Goal: Task Accomplishment & Management: Manage account settings

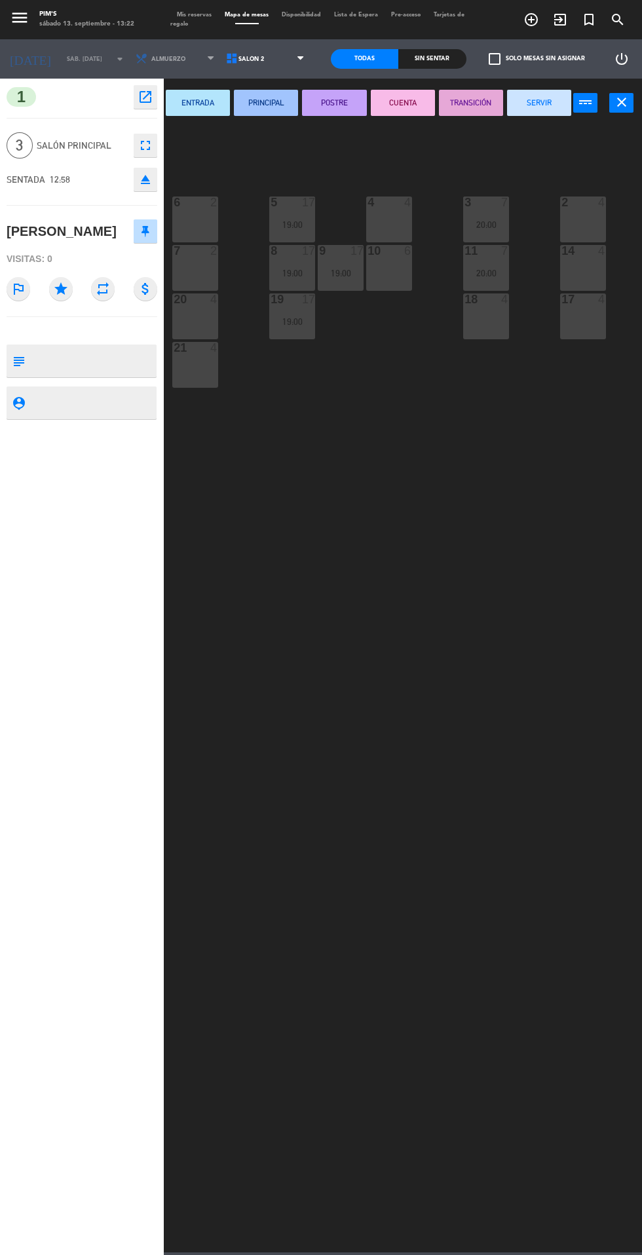
scroll to position [0, 216]
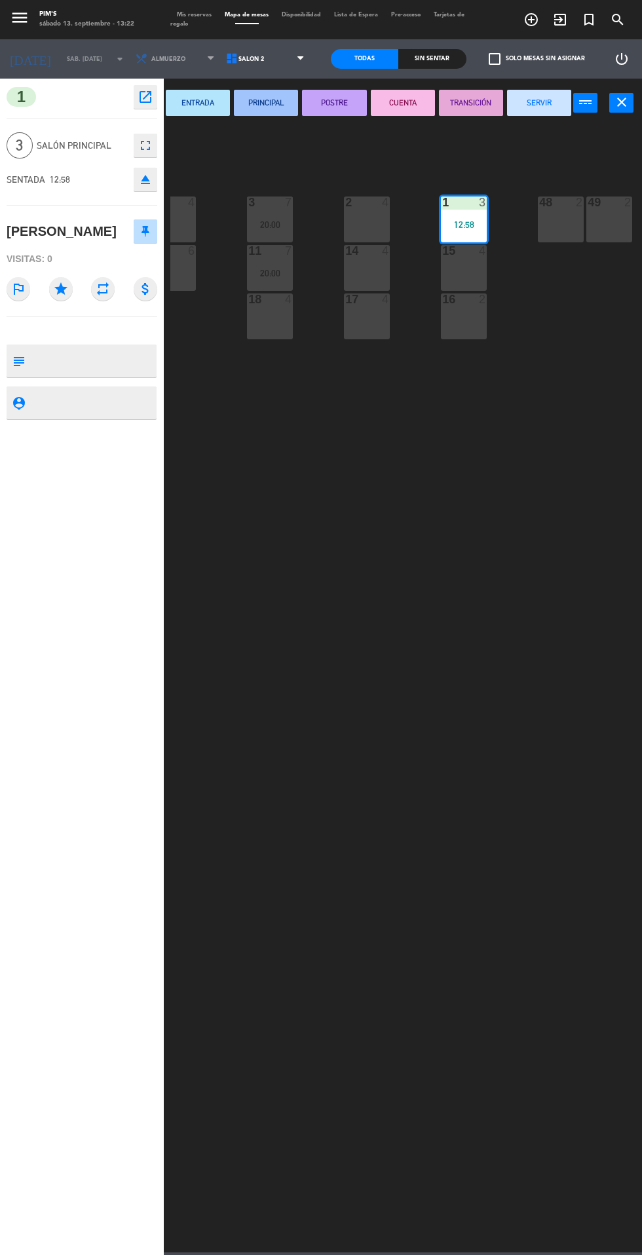
click at [621, 104] on icon "close" at bounding box center [622, 102] width 16 height 16
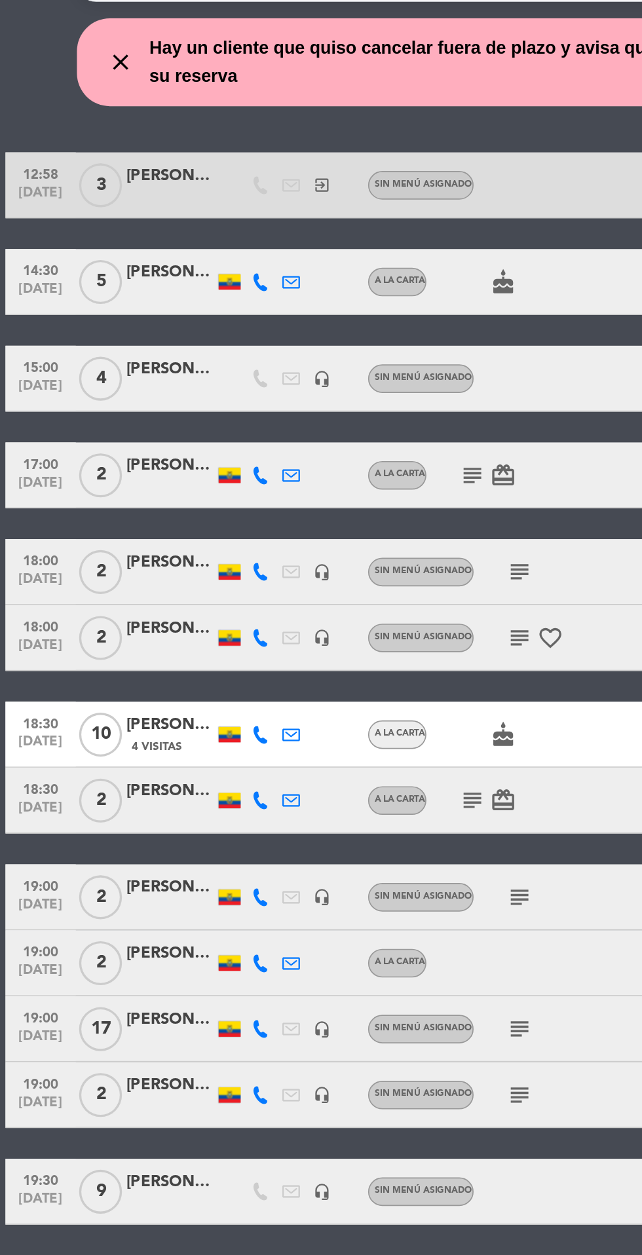
click at [312, 743] on icon "subject" at bounding box center [310, 744] width 16 height 16
